Goal: Task Accomplishment & Management: Manage account settings

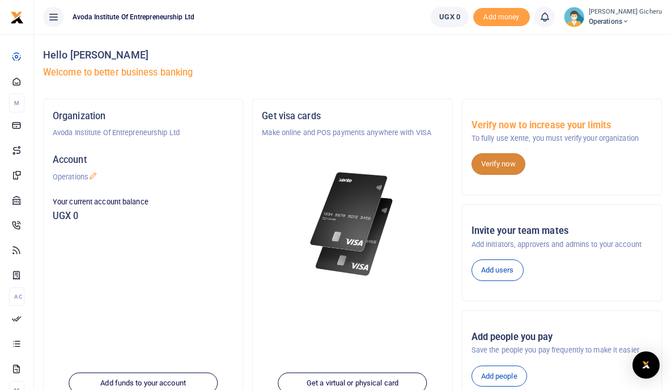
click at [489, 162] on link "Verify now" at bounding box center [499, 164] width 54 height 22
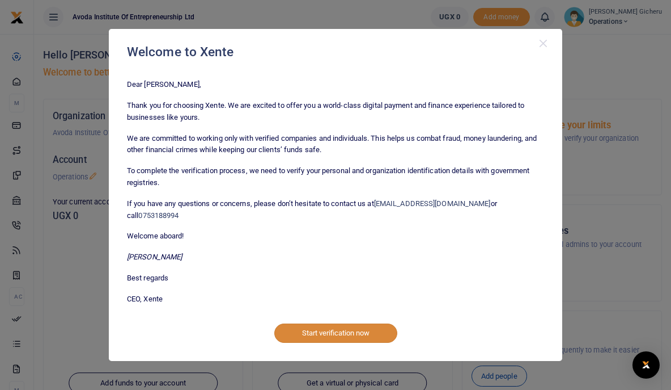
click at [322, 326] on button "Start verification now" at bounding box center [335, 332] width 123 height 19
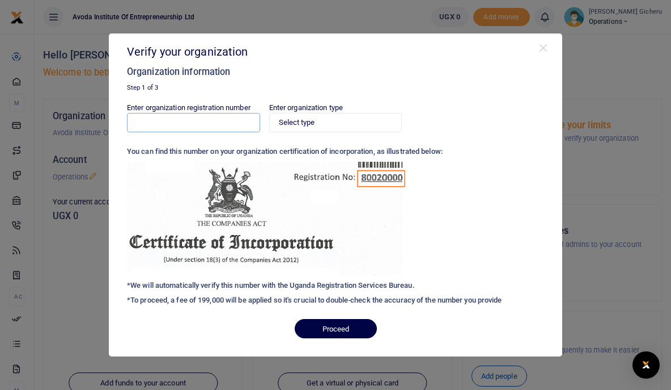
click at [243, 130] on input "Enter organization registration number" at bounding box center [193, 122] width 133 height 19
type input "80020002843497"
click at [345, 124] on select "Select type Private Limited Company by shares Private Limited Company by guaran…" at bounding box center [335, 122] width 133 height 19
select select "Private Limited Company by guarantee (without shares)"
click at [269, 113] on select "Select type Private Limited Company by shares Private Limited Company by guaran…" at bounding box center [335, 122] width 133 height 19
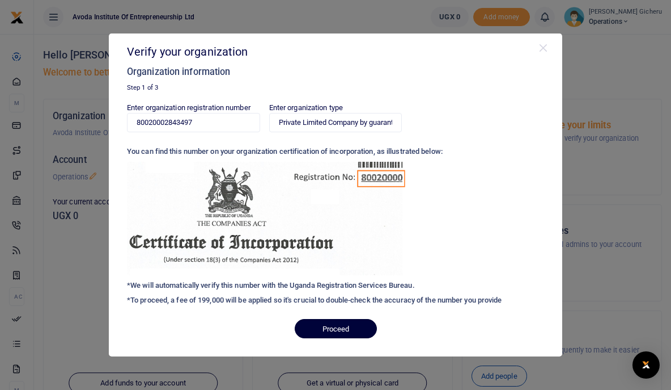
click at [336, 328] on button "Proceed" at bounding box center [336, 328] width 82 height 19
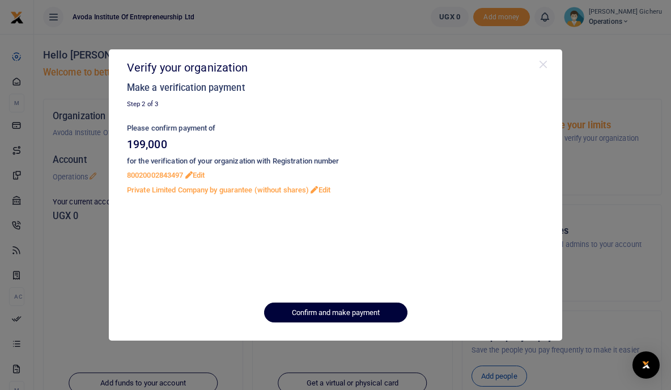
click at [304, 311] on button "Confirm and make payment" at bounding box center [335, 311] width 143 height 19
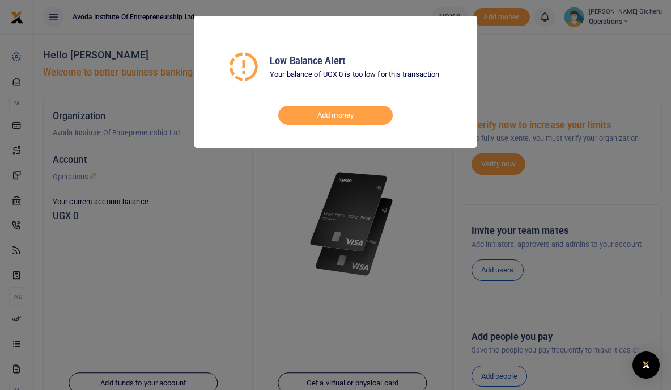
click at [532, 50] on div "Low Balance Alert Your balance of UGX 0 is too low for this transaction Add mon…" at bounding box center [335, 195] width 671 height 390
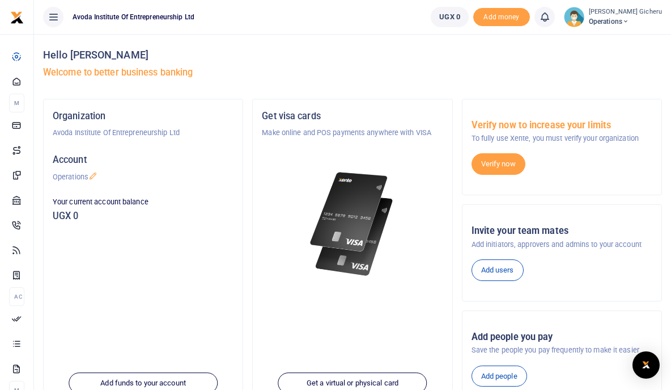
click at [253, 69] on h5 "Welcome to better business banking" at bounding box center [352, 72] width 619 height 11
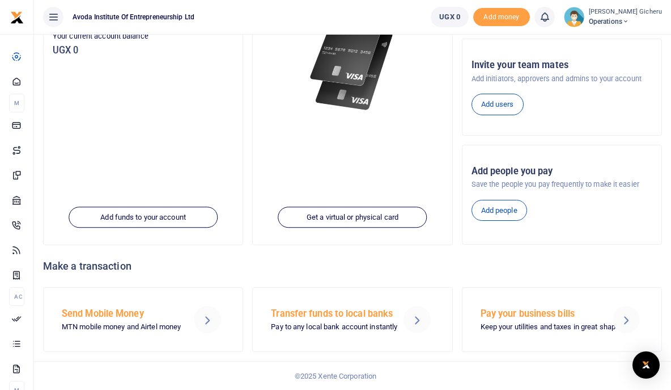
scroll to position [166, 0]
click at [247, 103] on div "Organization Avoda Institute Of Entrepreneurship Ltd Account Operations Your cu…" at bounding box center [143, 89] width 209 height 312
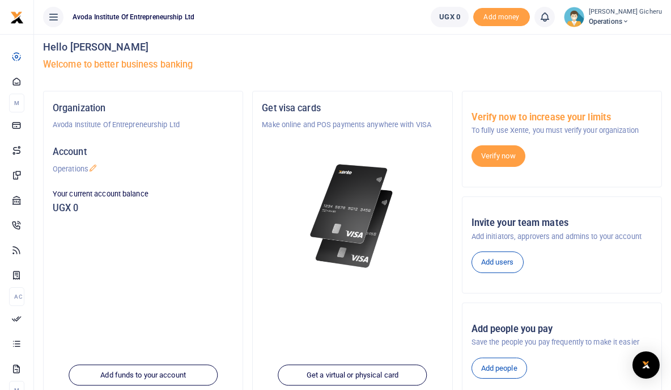
scroll to position [0, 0]
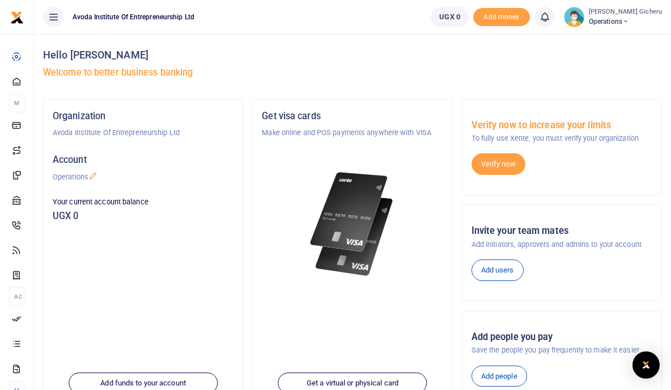
click at [629, 21] on icon at bounding box center [626, 22] width 7 height 8
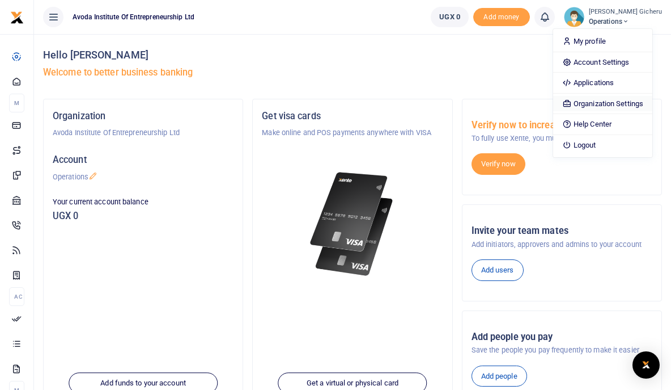
click at [598, 99] on link "Organization Settings" at bounding box center [602, 104] width 99 height 16
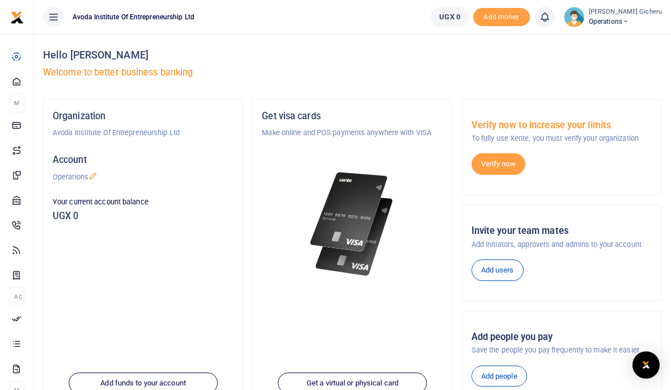
click at [629, 20] on icon at bounding box center [626, 22] width 7 height 8
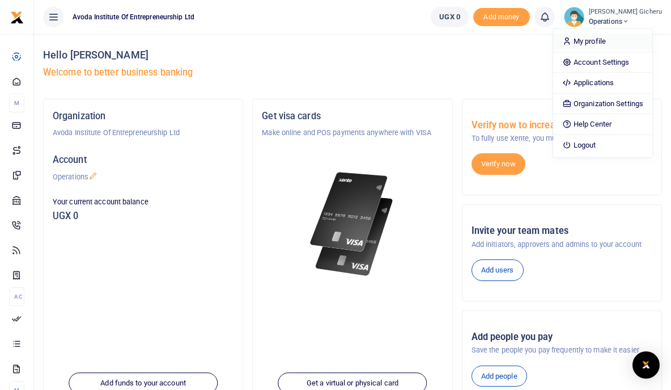
click at [606, 40] on link "My profile" at bounding box center [602, 41] width 99 height 16
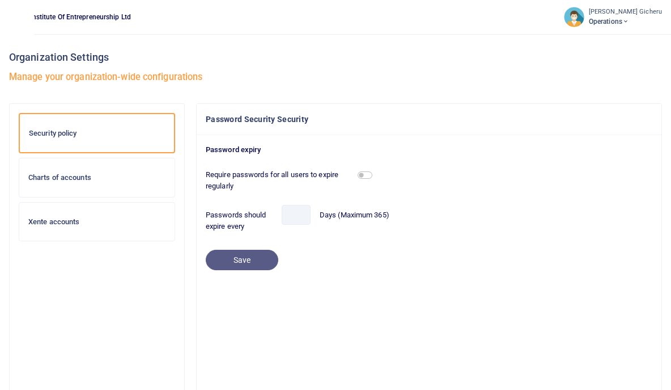
click at [629, 19] on icon at bounding box center [626, 22] width 7 height 8
click at [629, 20] on icon at bounding box center [626, 22] width 7 height 8
click at [626, 23] on span "Operations" at bounding box center [625, 21] width 73 height 10
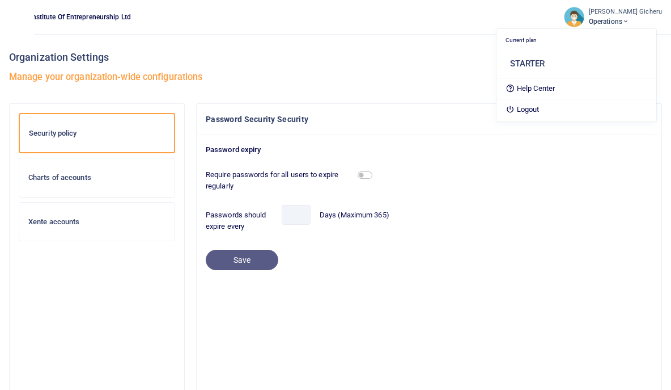
click at [629, 20] on icon at bounding box center [626, 22] width 7 height 8
click at [537, 108] on link "Logout" at bounding box center [577, 110] width 160 height 16
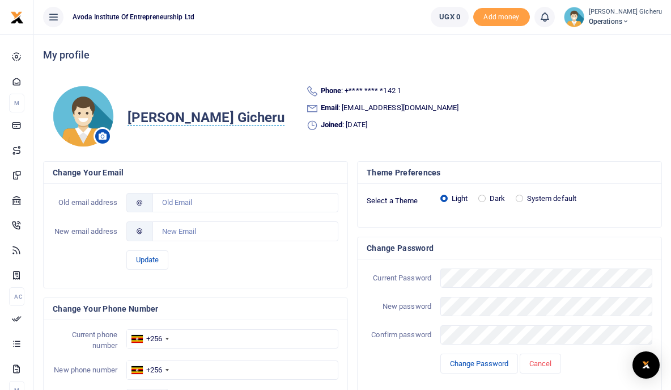
click at [353, 306] on div "Theme Preferences Select a Theme Light Dark System default Change Password Curr…" at bounding box center [510, 298] width 314 height 274
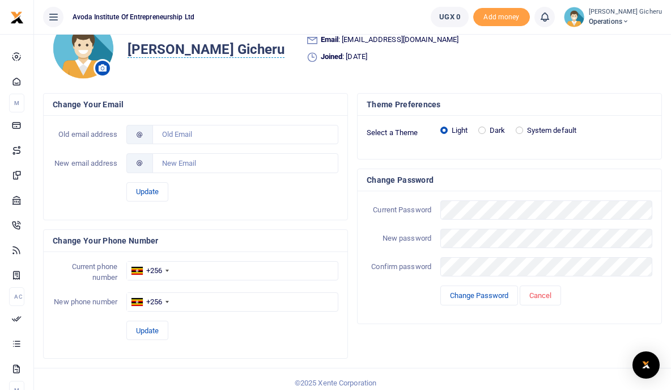
scroll to position [78, 0]
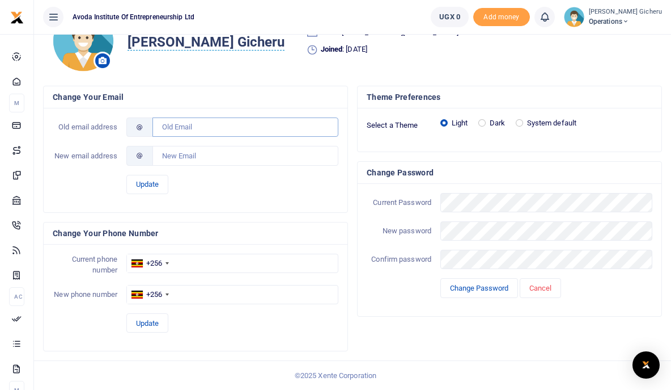
click at [168, 125] on input "text" at bounding box center [246, 126] width 186 height 19
type input "i"
type input "inquiries@avodagroup.org"
drag, startPoint x: 250, startPoint y: 128, endPoint x: 161, endPoint y: 122, distance: 89.2
click at [161, 122] on input "inquiries@avodagroup.org" at bounding box center [246, 126] width 186 height 19
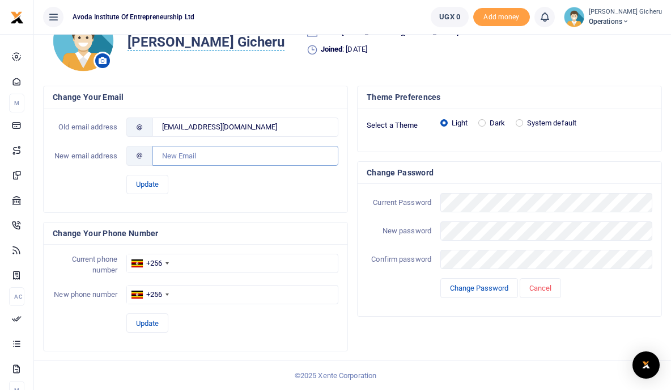
click at [162, 151] on input "text" at bounding box center [246, 155] width 186 height 19
paste input "inquiries@avodagroup.org"
type input "inquiries@avodagroup.org"
click at [250, 124] on input "inquiries@avodagroup.org" at bounding box center [246, 126] width 186 height 19
type input "i"
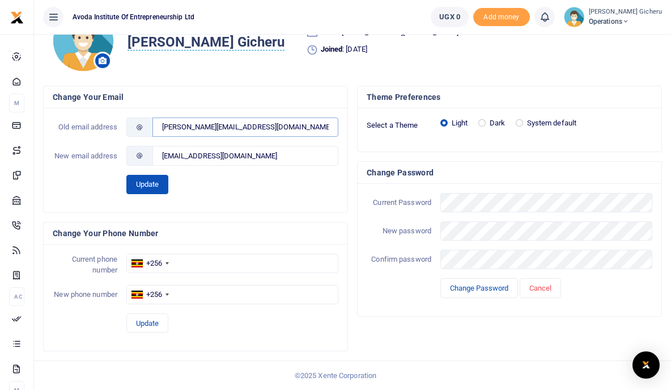
type input "jane@avodagroup.org"
click at [147, 184] on button "Update" at bounding box center [147, 184] width 42 height 19
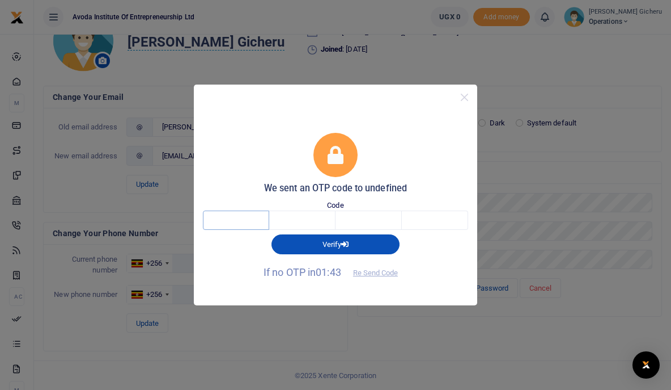
click at [248, 217] on input "text" at bounding box center [236, 219] width 66 height 19
type input "1"
type input "8"
type input "9"
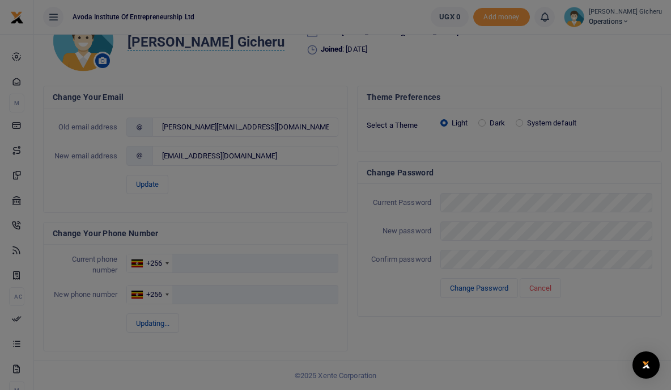
type input "4"
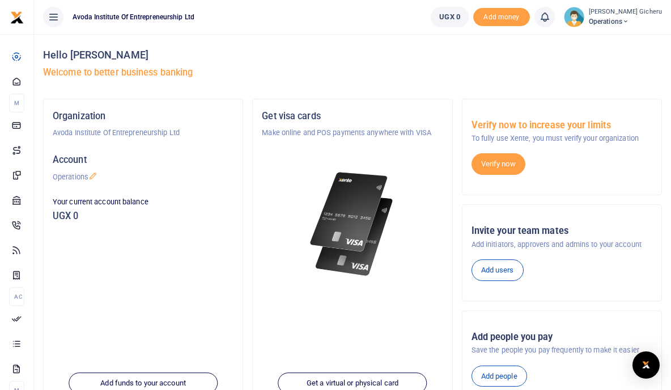
click at [629, 19] on icon at bounding box center [626, 22] width 7 height 8
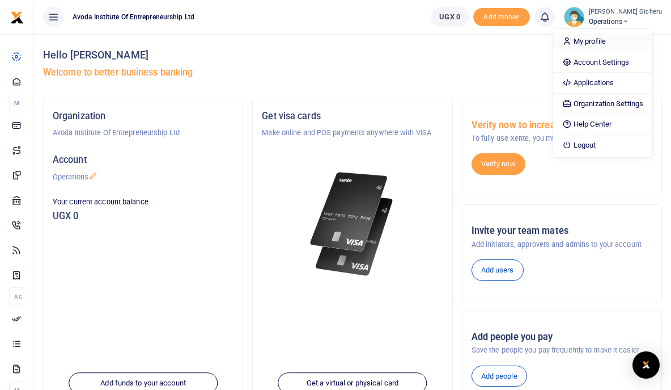
click at [593, 40] on link "My profile" at bounding box center [602, 41] width 99 height 16
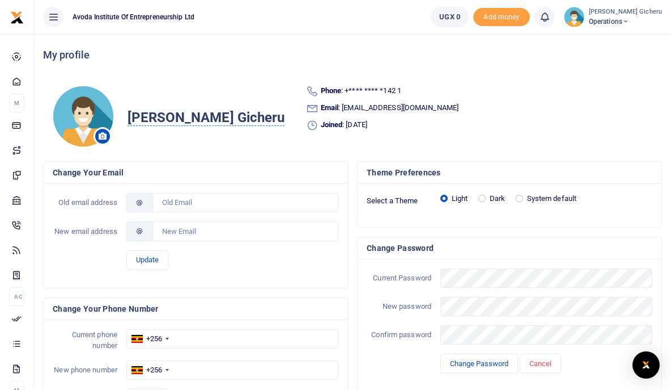
click at [353, 201] on div "Theme Preferences Select a Theme Light Dark System default Change Password Curr…" at bounding box center [510, 298] width 314 height 274
click at [238, 267] on div "Update" at bounding box center [232, 259] width 221 height 19
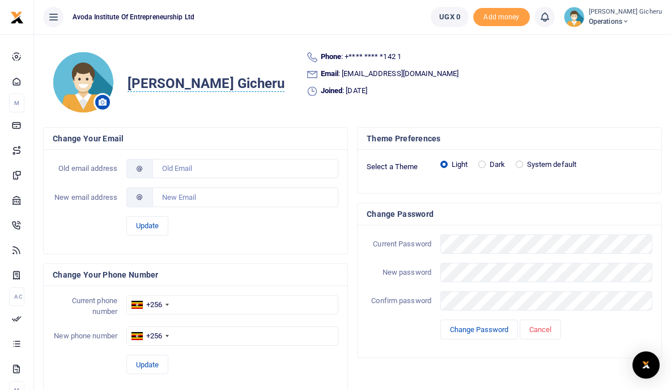
scroll to position [33, 0]
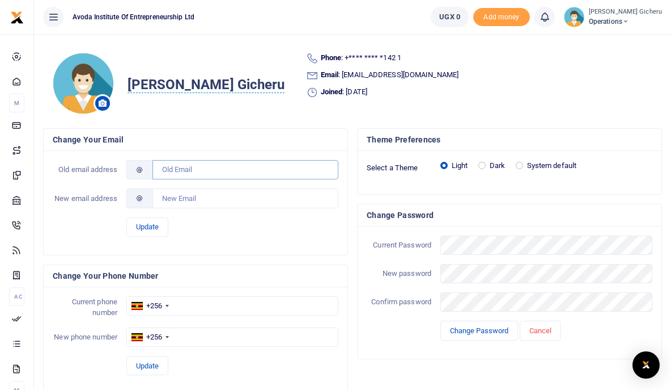
click at [172, 167] on input "text" at bounding box center [246, 169] width 186 height 19
type input "i"
type input "jane@avodagroup.org"
click at [167, 197] on input "text" at bounding box center [246, 197] width 186 height 19
paste input "inquiries@avodagroup."
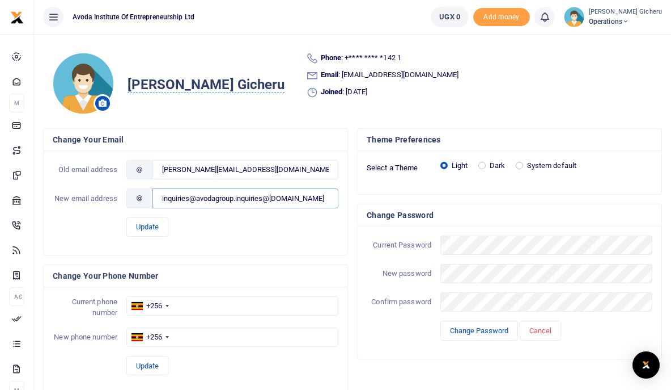
click at [237, 198] on input "inquiries@avodagroup.inquiries@avodagroup.org" at bounding box center [246, 197] width 186 height 19
type input "inquiries@avodagroup.org"
click at [136, 225] on button "Update" at bounding box center [147, 226] width 42 height 19
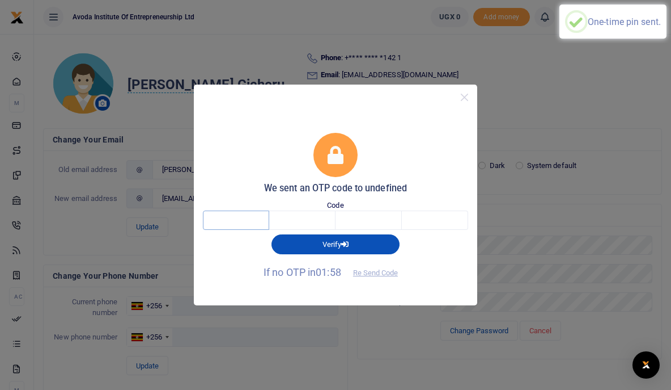
click at [222, 218] on input "text" at bounding box center [236, 219] width 66 height 19
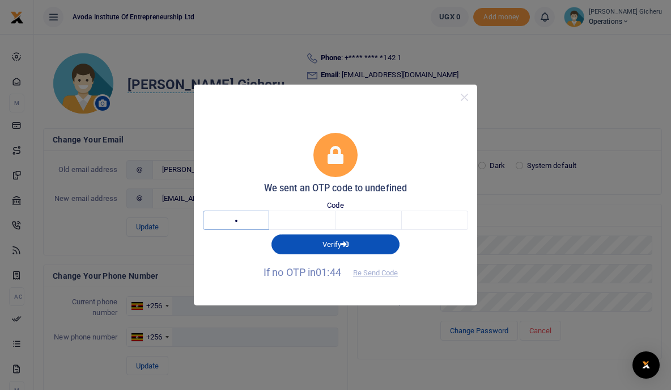
type input "1"
type input "0"
type input "9"
type input "4"
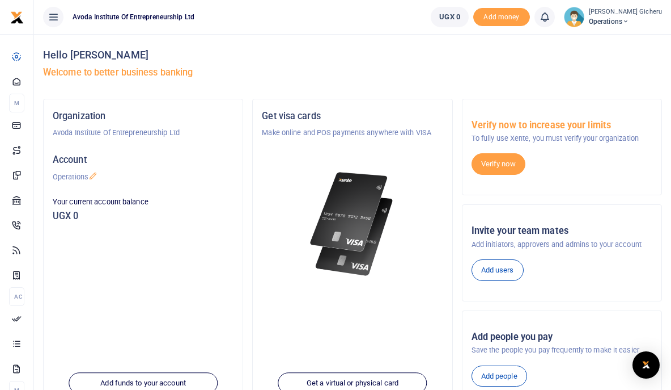
click at [255, 54] on h4 "Hello [PERSON_NAME]" at bounding box center [352, 55] width 619 height 12
click at [629, 18] on icon at bounding box center [626, 22] width 7 height 8
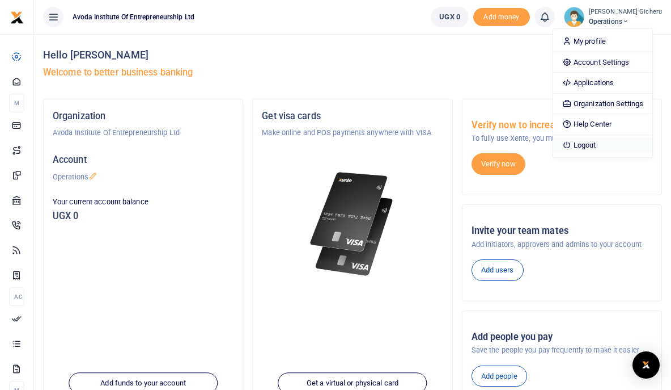
click at [588, 145] on link "Logout" at bounding box center [602, 145] width 99 height 16
